Goal: Task Accomplishment & Management: Manage account settings

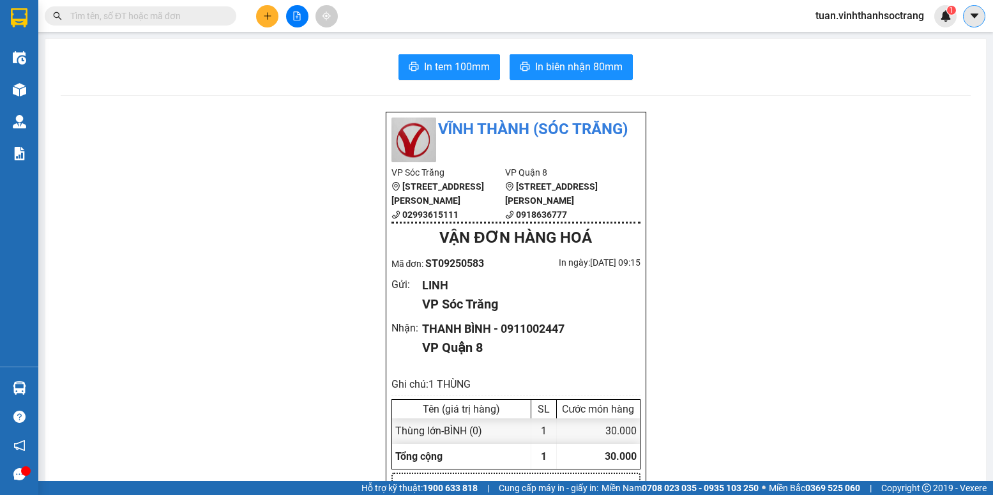
drag, startPoint x: 903, startPoint y: 13, endPoint x: 969, endPoint y: 15, distance: 65.8
click at [969, 15] on icon "caret-down" at bounding box center [974, 15] width 11 height 11
drag, startPoint x: 866, startPoint y: 20, endPoint x: 883, endPoint y: 16, distance: 17.2
drag, startPoint x: 883, startPoint y: 16, endPoint x: 931, endPoint y: 11, distance: 48.1
drag, startPoint x: 931, startPoint y: 11, endPoint x: 976, endPoint y: 22, distance: 46.0
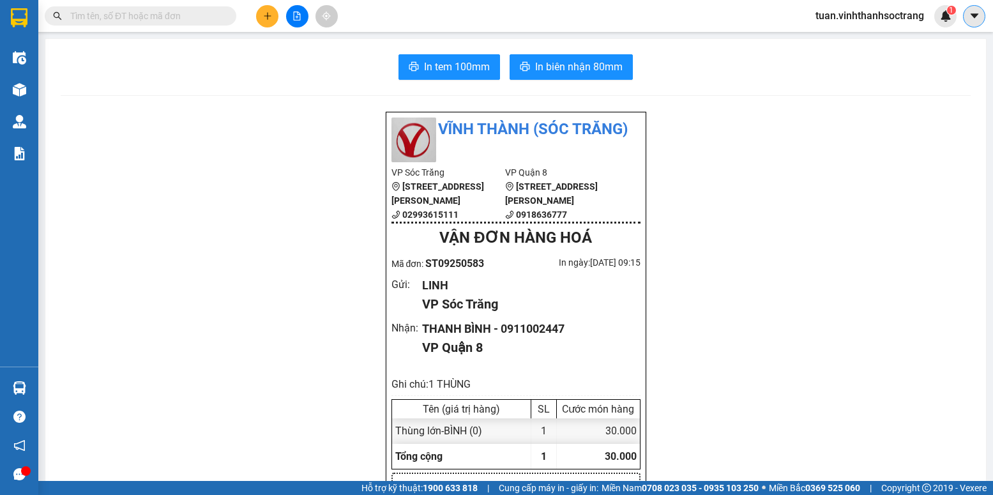
click at [976, 22] on button at bounding box center [974, 16] width 22 height 22
click at [872, 12] on span "tuan.vinhthanhsoctrang" at bounding box center [869, 16] width 129 height 16
click at [856, 42] on span "Đăng xuất" at bounding box center [875, 40] width 103 height 14
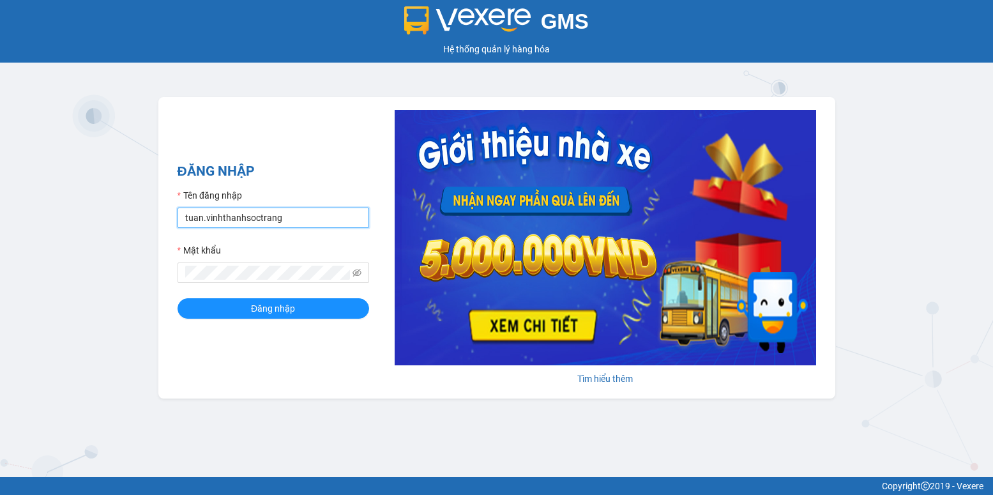
drag, startPoint x: 202, startPoint y: 213, endPoint x: 180, endPoint y: 215, distance: 22.4
click at [180, 215] on input "tuan.vinhthanhsoctrang" at bounding box center [274, 218] width 192 height 20
type input "quanly.vinhthanhsoctrang"
click at [202, 303] on button "Đăng nhập" at bounding box center [274, 308] width 192 height 20
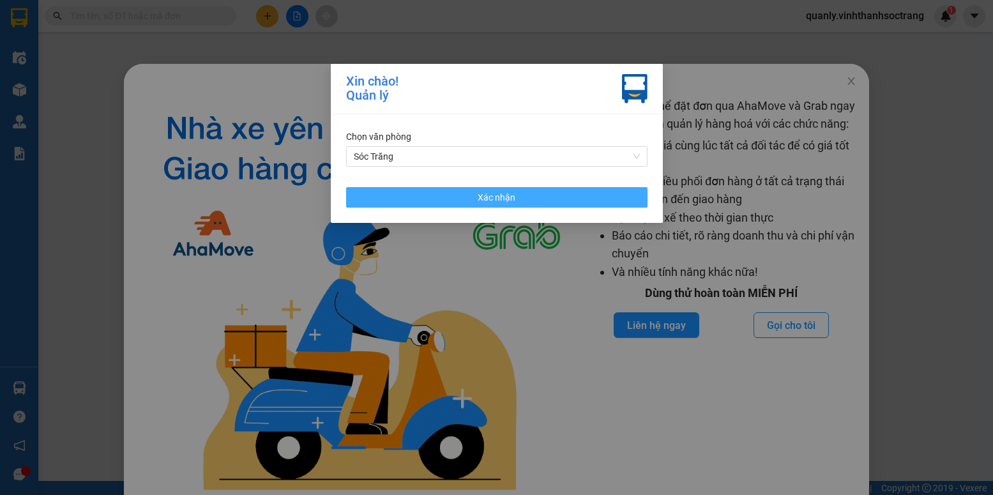
click at [483, 200] on span "Xác nhận" at bounding box center [497, 197] width 38 height 14
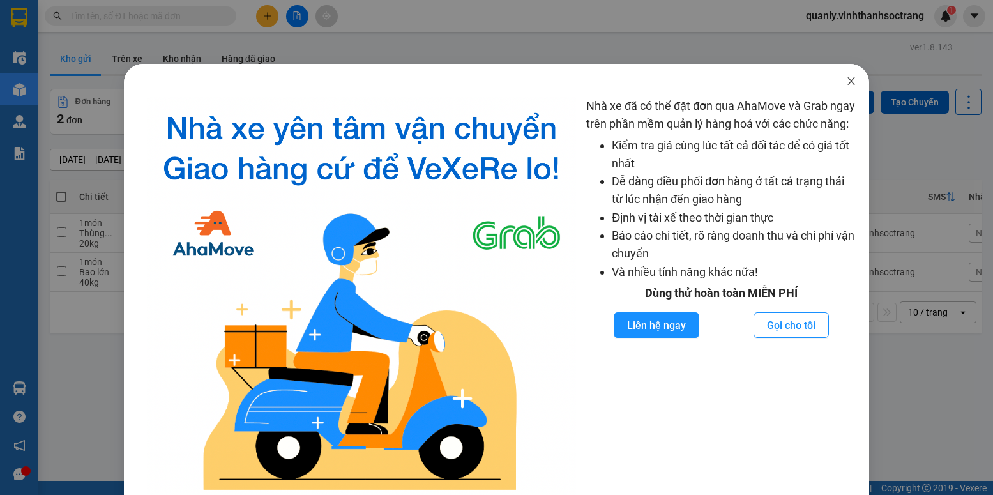
click at [846, 77] on icon "close" at bounding box center [851, 81] width 10 height 10
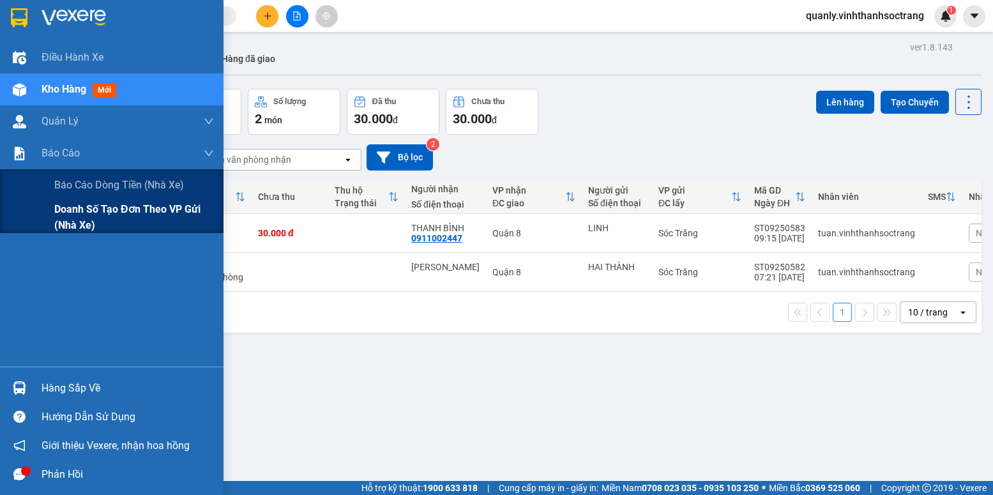
click at [84, 211] on span "Doanh số tạo đơn theo VP gửi (nhà xe)" at bounding box center [134, 217] width 160 height 32
